Goal: Transaction & Acquisition: Download file/media

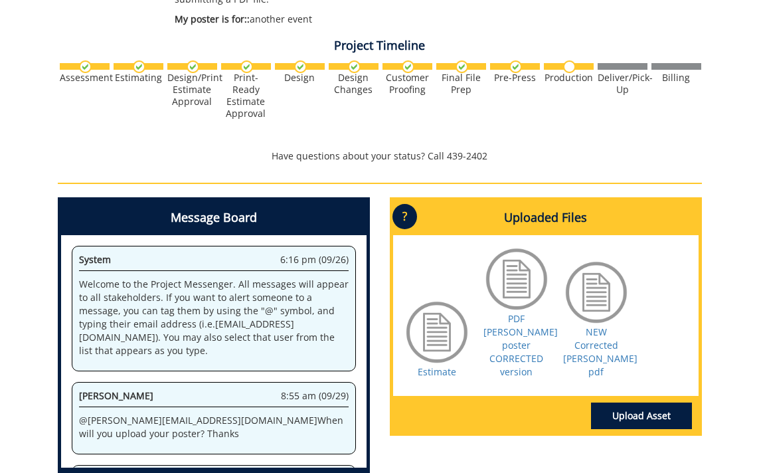
scroll to position [727, 0]
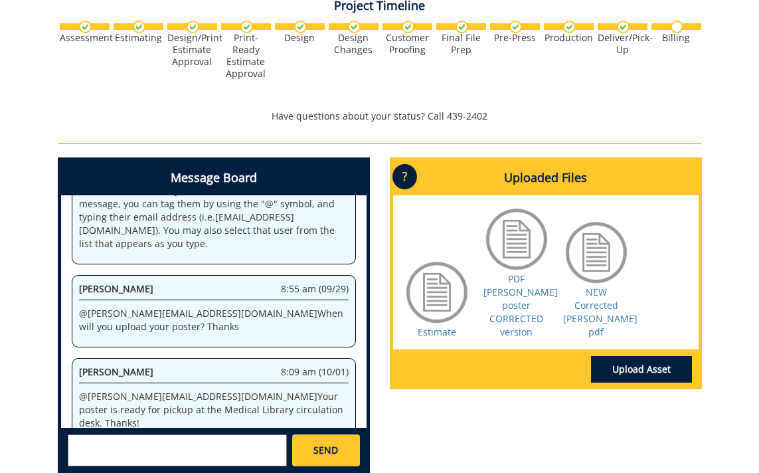
scroll to position [532, 0]
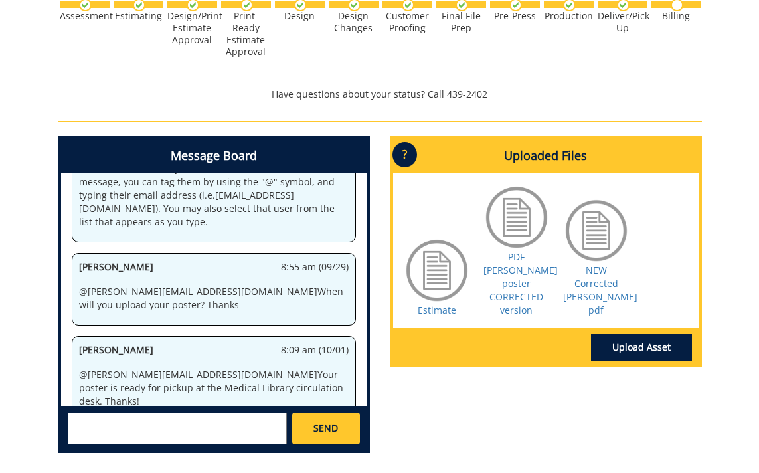
drag, startPoint x: 108, startPoint y: 356, endPoint x: 259, endPoint y: 356, distance: 150.6
click at [261, 368] on p "@ [PERSON_NAME][EMAIL_ADDRESS][DOMAIN_NAME] Your poster is ready for pickup at …" at bounding box center [213, 388] width 269 height 40
click at [511, 358] on div "Message Board System 6:16 pm (09/26) Welcome to the Project Messenger. All mess…" at bounding box center [380, 299] width 664 height 328
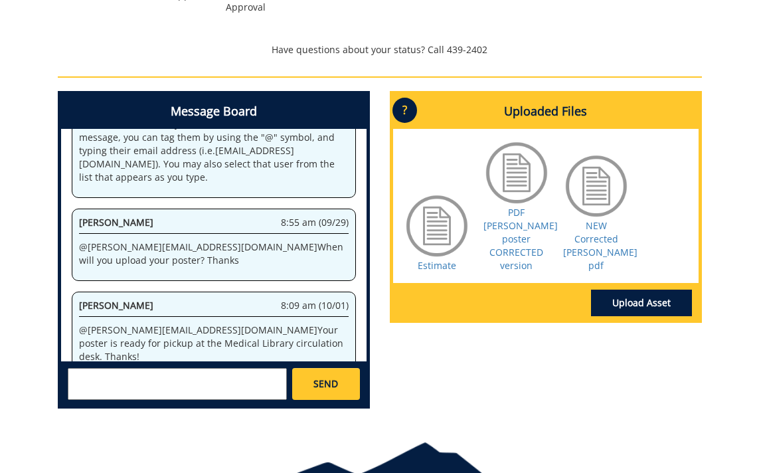
scroll to position [633, 0]
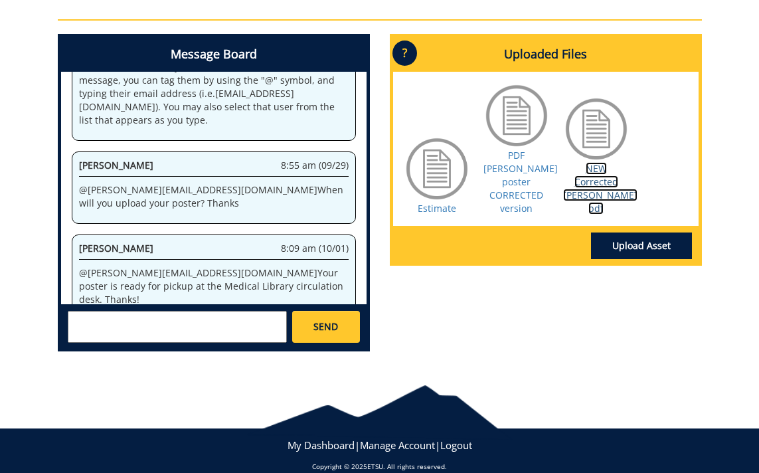
click at [578, 173] on link "NEW Corrected [PERSON_NAME] pdf" at bounding box center [600, 188] width 74 height 52
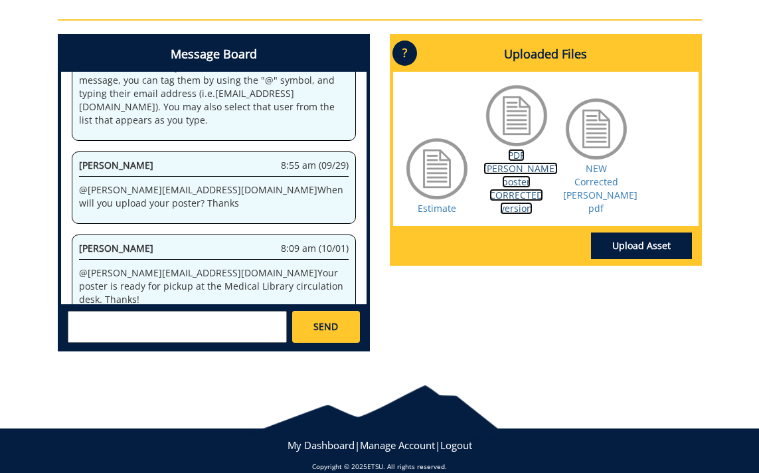
click at [514, 183] on link "PDF [PERSON_NAME] poster CORRECTED version" at bounding box center [520, 182] width 74 height 66
